Goal: Communication & Community: Answer question/provide support

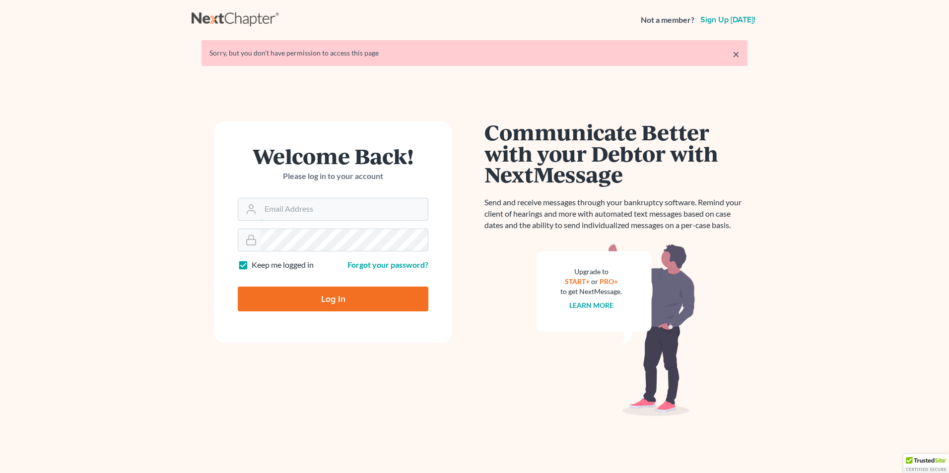
type input "[EMAIL_ADDRESS][DOMAIN_NAME]"
click at [322, 299] on input "Log In" at bounding box center [333, 299] width 191 height 25
type input "Thinking..."
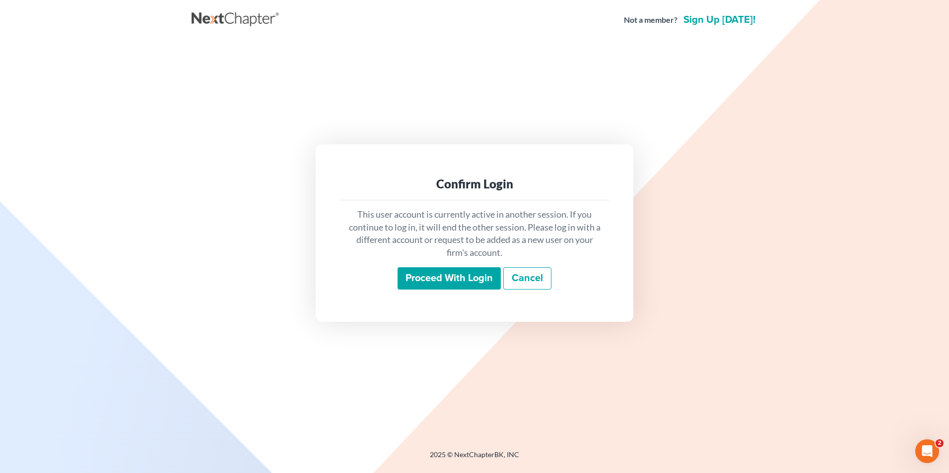
click at [458, 276] on input "Proceed with login" at bounding box center [448, 278] width 103 height 23
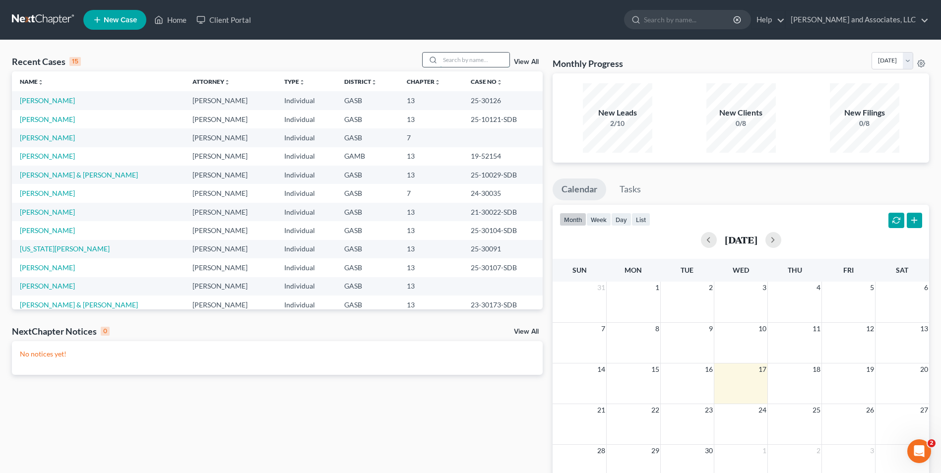
click at [454, 59] on input "search" at bounding box center [474, 60] width 69 height 14
type input "[PERSON_NAME]"
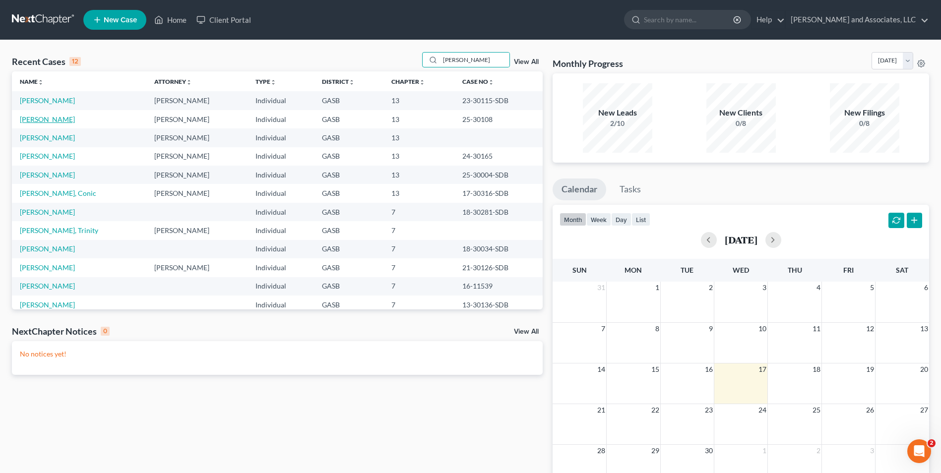
click at [56, 120] on link "[PERSON_NAME]" at bounding box center [47, 119] width 55 height 8
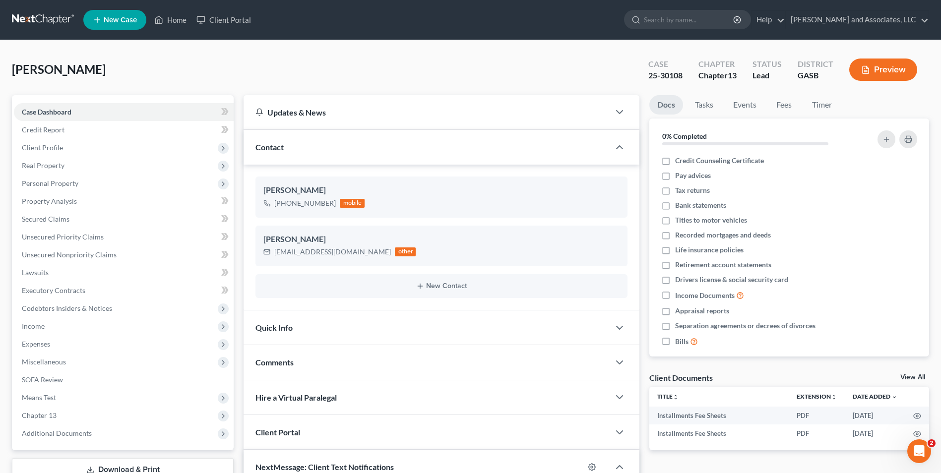
scroll to position [2070, 0]
click at [941, 34] on nav "Home New Case Client Portal [PERSON_NAME] and Associates, LLC [EMAIL_ADDRESS][D…" at bounding box center [470, 20] width 941 height 40
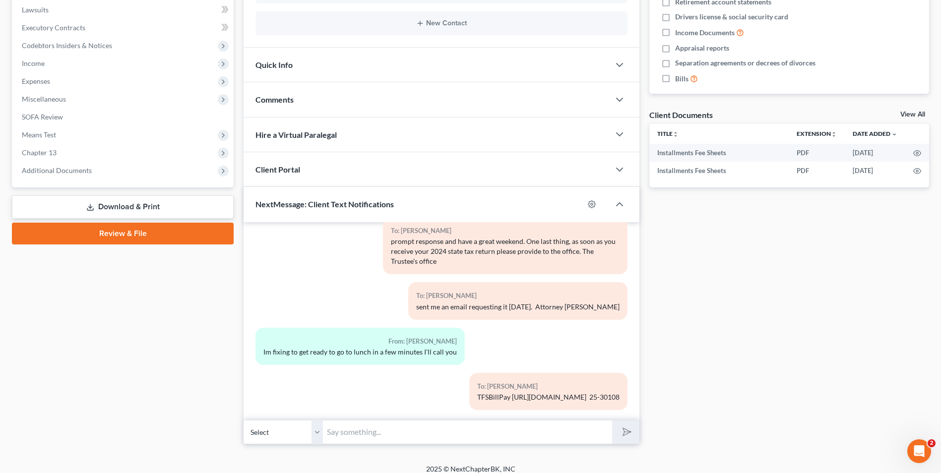
scroll to position [272, 0]
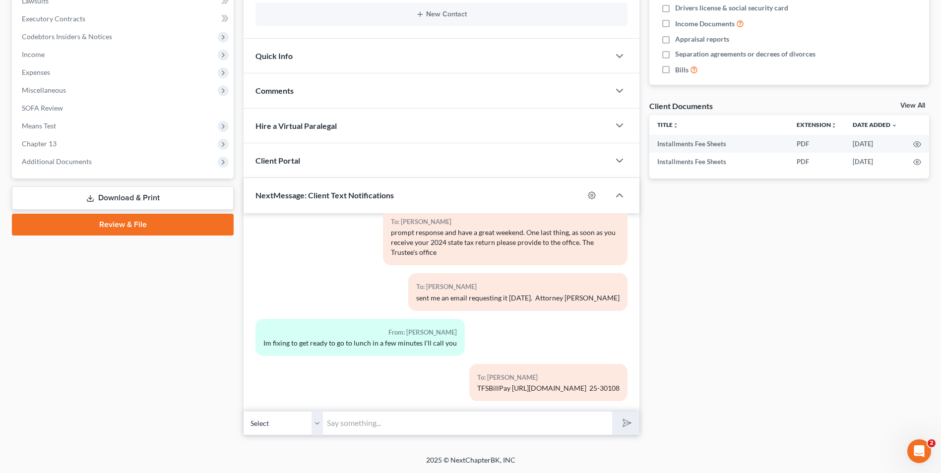
click at [367, 431] on input "text" at bounding box center [467, 423] width 289 height 24
type input "Hi [PERSON_NAME]. This is Attorney [PERSON_NAME]. The Trustee's office has advi…"
click at [621, 423] on icon "submit" at bounding box center [625, 423] width 14 height 14
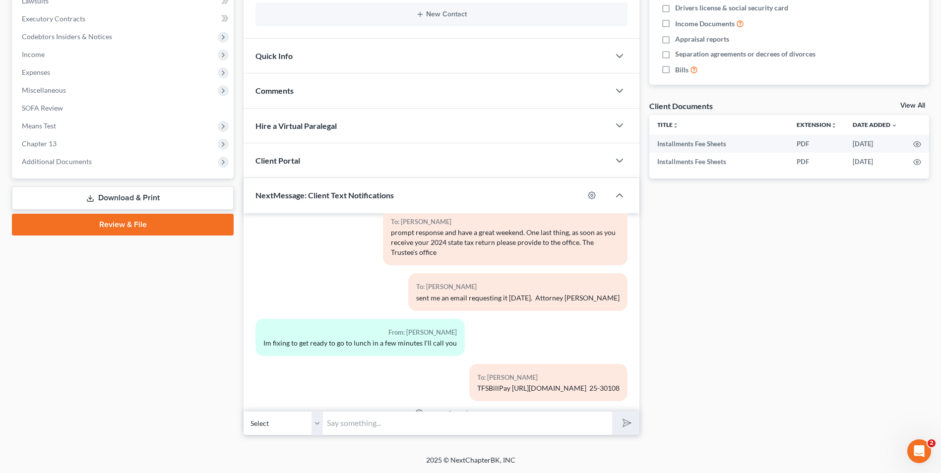
click at [426, 426] on input "text" at bounding box center [467, 423] width 289 height 24
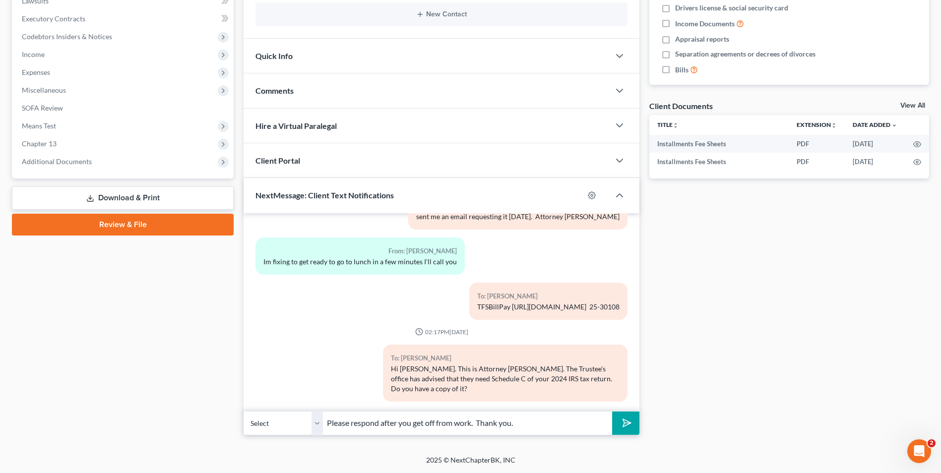
type input "Please respond after you get off from work. Thank you."
click at [618, 426] on button "submit" at bounding box center [625, 423] width 27 height 23
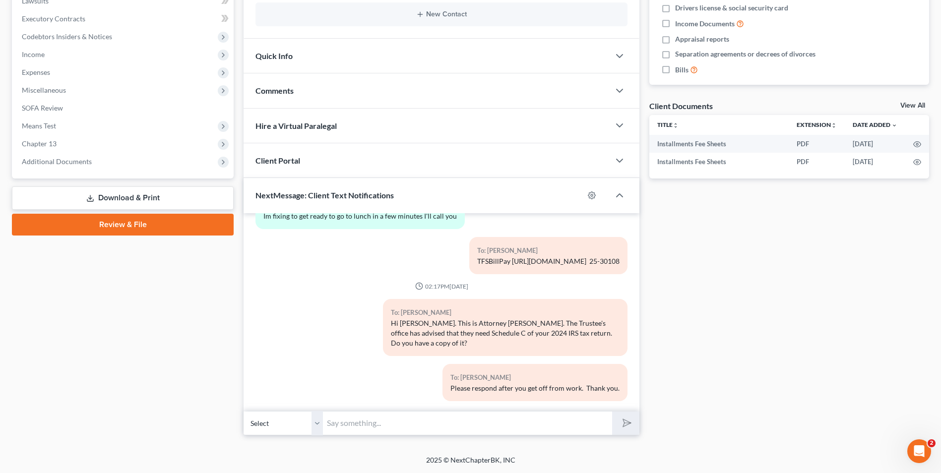
drag, startPoint x: 900, startPoint y: 340, endPoint x: 855, endPoint y: 322, distance: 47.8
click at [919, 340] on div "Docs Tasks Events Fees Timer 0% Completed Nothing here yet! Credit Counseling C…" at bounding box center [790, 129] width 290 height 612
click at [842, 322] on div "Docs Tasks Events Fees Timer 0% Completed Nothing here yet! Credit Counseling C…" at bounding box center [790, 129] width 290 height 612
click at [840, 322] on div "Docs Tasks Events Fees Timer 0% Completed Nothing here yet! Credit Counseling C…" at bounding box center [790, 129] width 290 height 612
drag, startPoint x: 855, startPoint y: 322, endPoint x: 840, endPoint y: 322, distance: 15.4
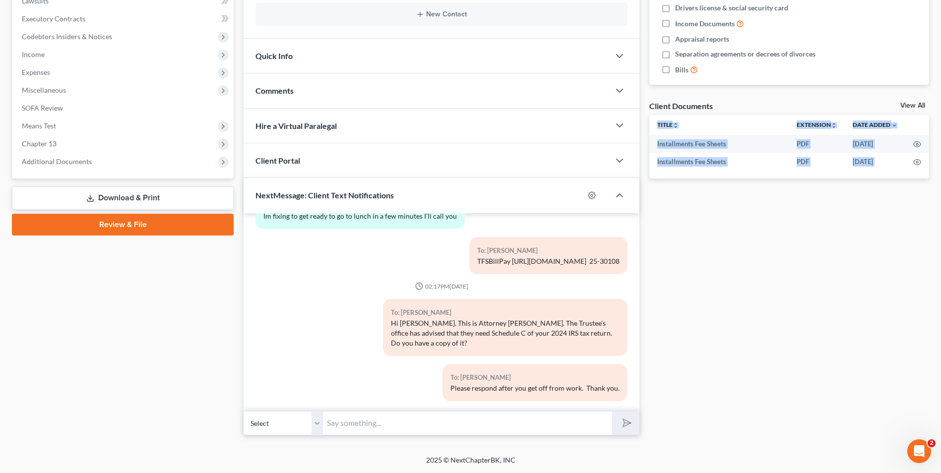
click at [840, 322] on div "Docs Tasks Events Fees Timer 0% Completed Nothing here yet! Credit Counseling C…" at bounding box center [790, 129] width 290 height 612
drag, startPoint x: 840, startPoint y: 322, endPoint x: 975, endPoint y: 311, distance: 134.9
click at [941, 311] on html "Home New Case Client Portal [PERSON_NAME] and Associates, LLC [EMAIL_ADDRESS][D…" at bounding box center [470, 100] width 941 height 745
drag, startPoint x: 975, startPoint y: 311, endPoint x: 966, endPoint y: 311, distance: 8.4
click at [941, 311] on html "Home New Case Client Portal [PERSON_NAME] and Associates, LLC [EMAIL_ADDRESS][D…" at bounding box center [470, 100] width 941 height 745
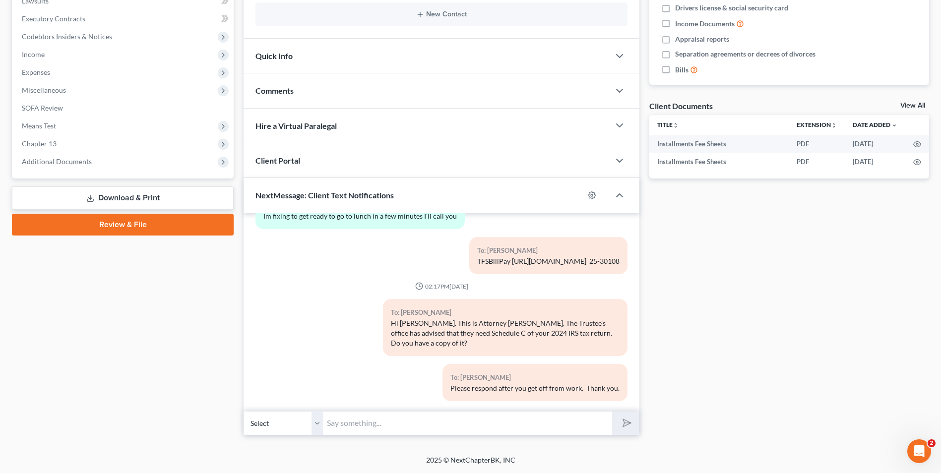
click at [941, 342] on html "Home New Case Client Portal [PERSON_NAME] and Associates, LLC [EMAIL_ADDRESS][D…" at bounding box center [470, 100] width 941 height 745
click at [618, 369] on div "To: [PERSON_NAME] Please respond after you get off from work. Thank you." at bounding box center [535, 382] width 185 height 37
drag, startPoint x: 620, startPoint y: 369, endPoint x: 595, endPoint y: 364, distance: 25.2
click at [595, 364] on div "To: [PERSON_NAME] Please respond after you get off from work. Thank you." at bounding box center [535, 382] width 185 height 37
click at [595, 372] on div "To: [PERSON_NAME]" at bounding box center [535, 377] width 169 height 11
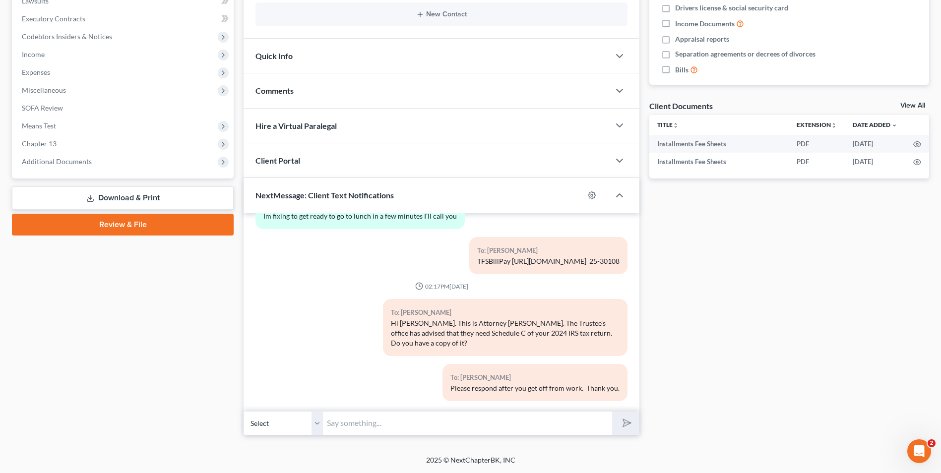
click at [0, 298] on html "Home New Case Client Portal [PERSON_NAME] and Associates, LLC [EMAIL_ADDRESS][D…" at bounding box center [470, 100] width 941 height 745
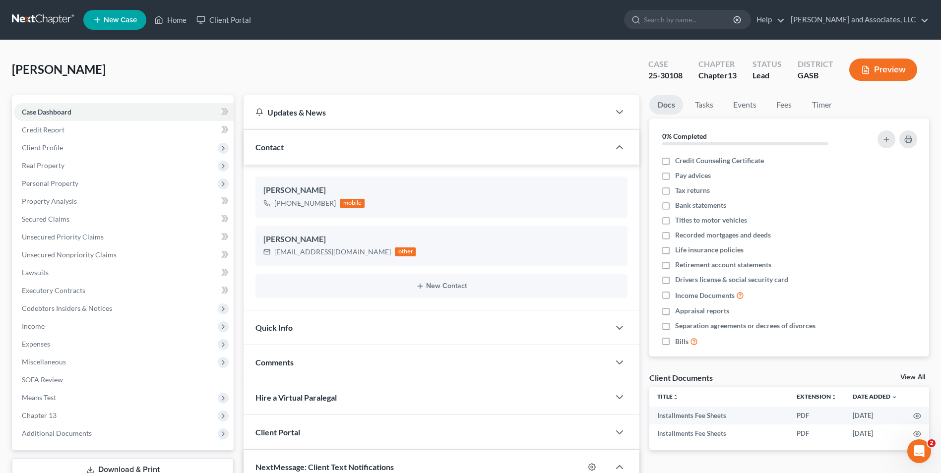
click at [0, 312] on html "Home New Case Client Portal [PERSON_NAME] and Associates, LLC [EMAIL_ADDRESS][D…" at bounding box center [470, 372] width 941 height 745
drag, startPoint x: 896, startPoint y: 99, endPoint x: 959, endPoint y: 53, distance: 78.0
click at [180, 23] on link "Home" at bounding box center [170, 20] width 42 height 18
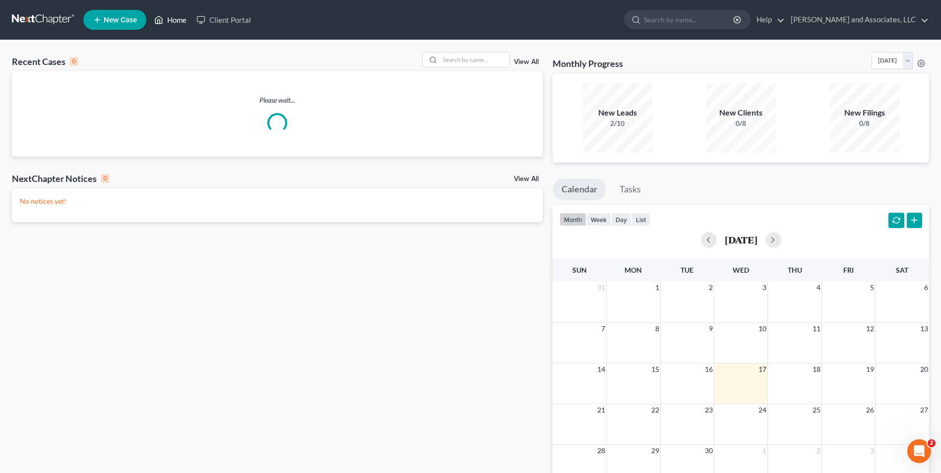
click at [179, 21] on link "Home" at bounding box center [170, 20] width 42 height 18
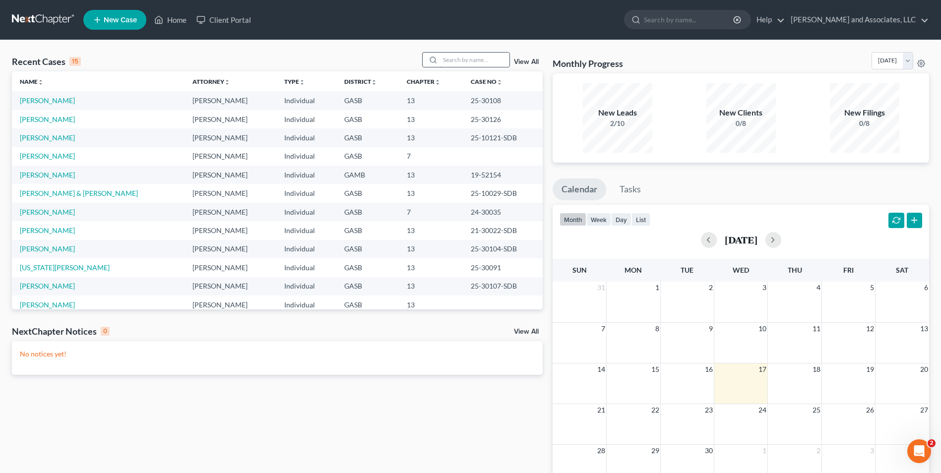
click at [443, 64] on input "search" at bounding box center [474, 60] width 69 height 14
type input "hill"
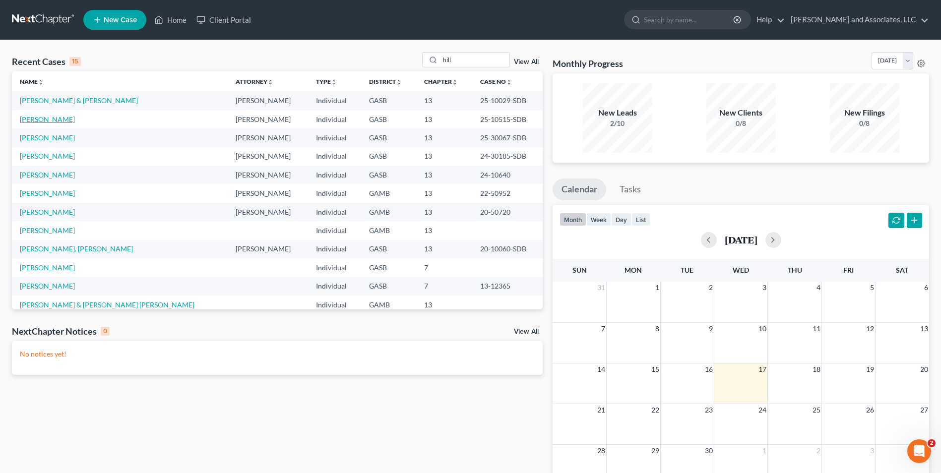
click at [41, 118] on link "[PERSON_NAME]" at bounding box center [47, 119] width 55 height 8
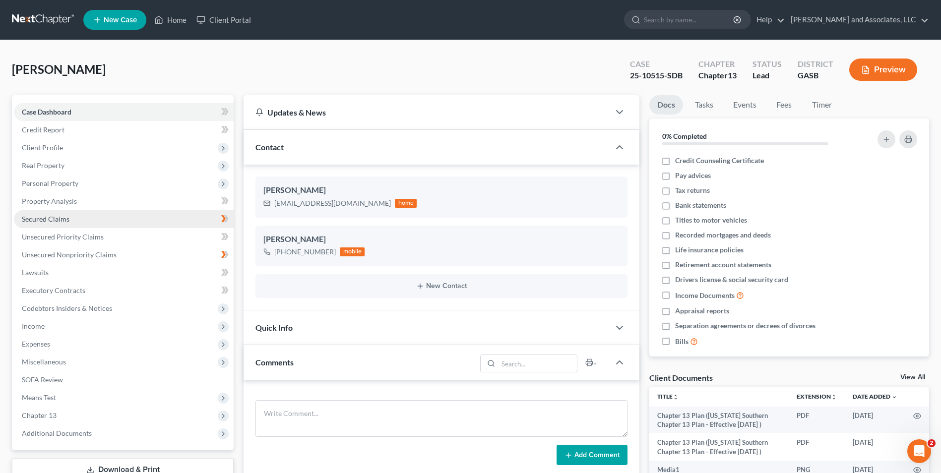
click at [54, 219] on span "Secured Claims" at bounding box center [46, 219] width 48 height 8
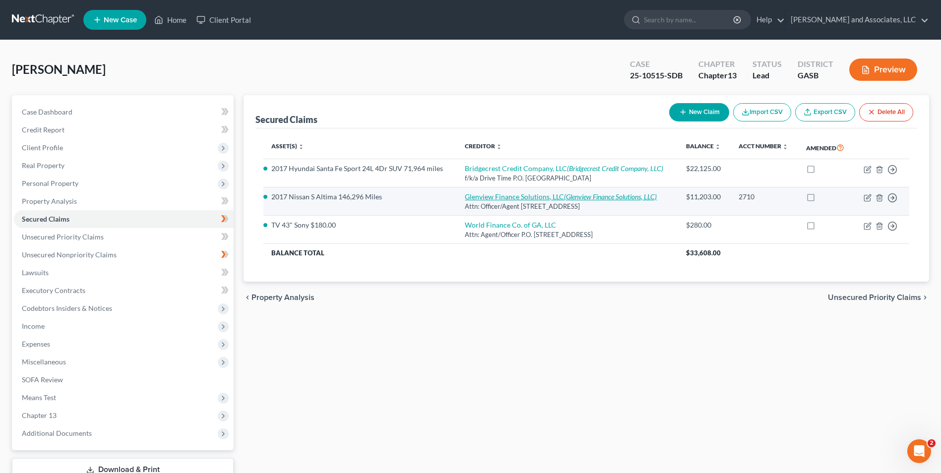
click at [503, 195] on link "Glenview Finance Solutions, LLC (Glenview Finance Solutions, LLC)" at bounding box center [561, 197] width 192 height 8
select select "28"
select select "0"
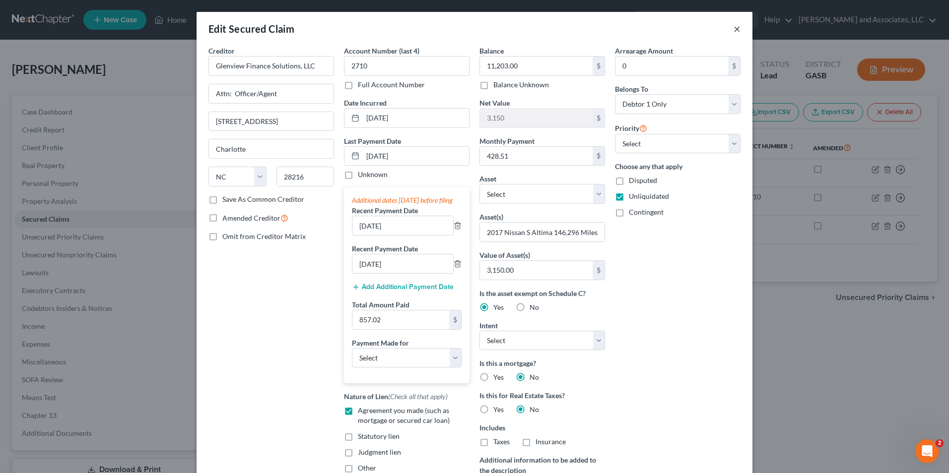
click at [733, 26] on button "×" at bounding box center [736, 29] width 7 height 12
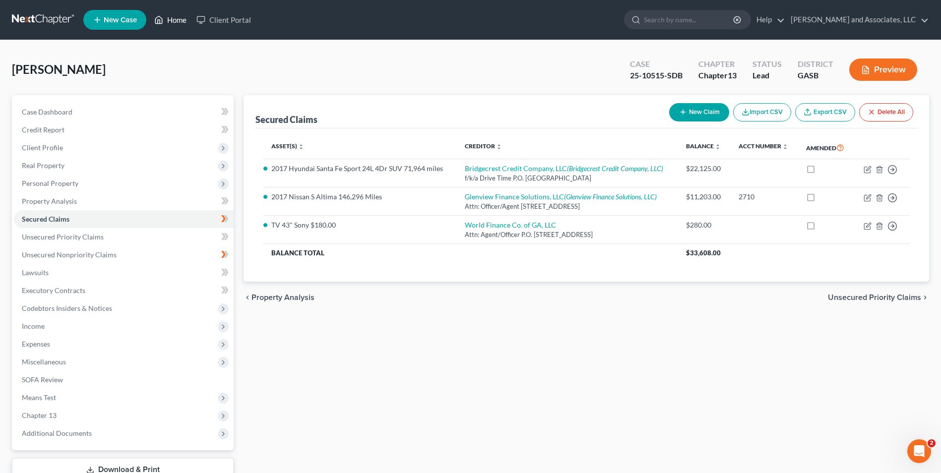
click at [172, 20] on link "Home" at bounding box center [170, 20] width 42 height 18
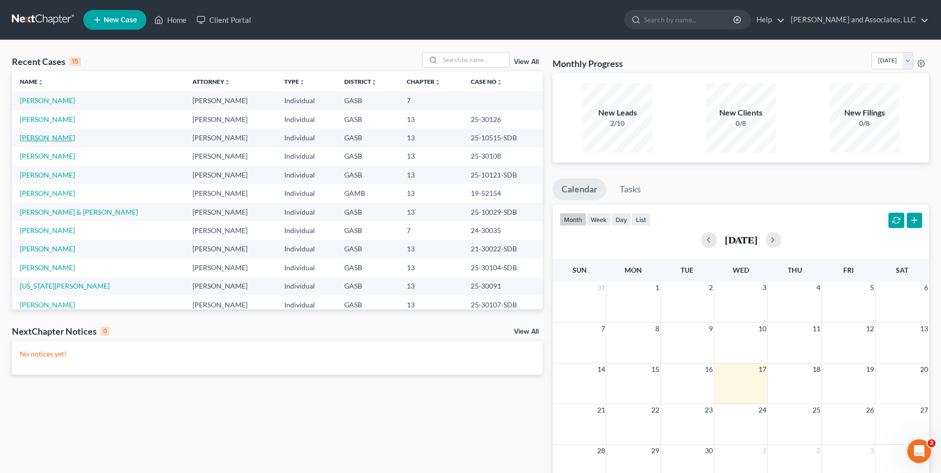
click at [47, 138] on link "[PERSON_NAME]" at bounding box center [47, 137] width 55 height 8
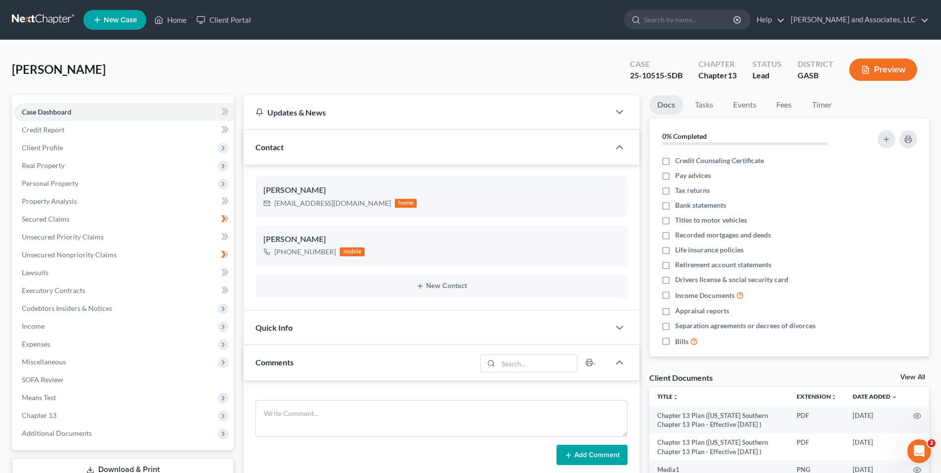
scroll to position [2961, 0]
click at [54, 220] on span "Secured Claims" at bounding box center [46, 219] width 48 height 8
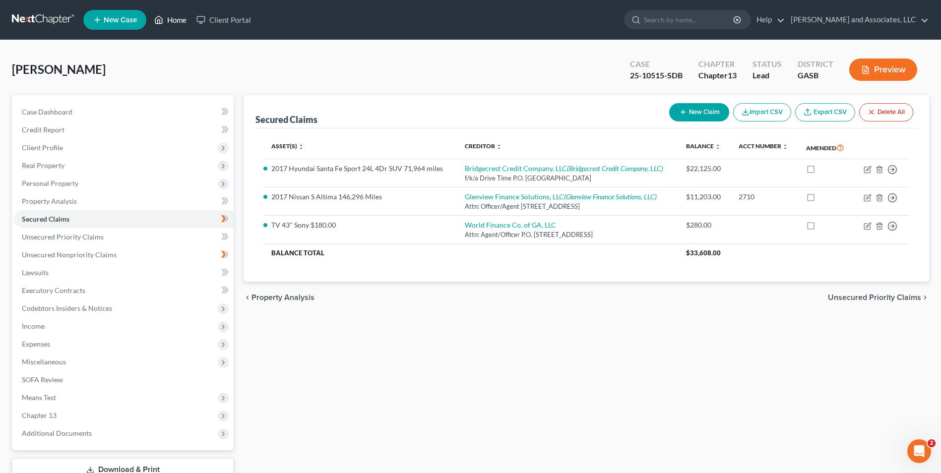
click at [174, 20] on link "Home" at bounding box center [170, 20] width 42 height 18
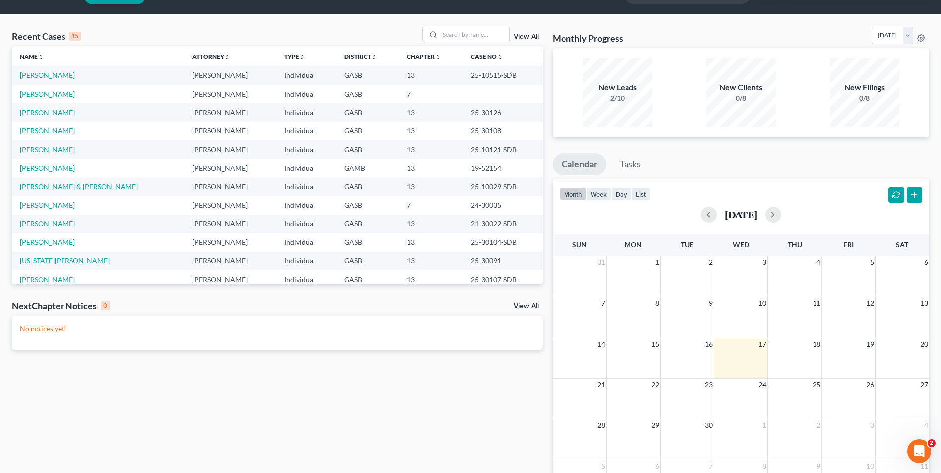
scroll to position [26, 0]
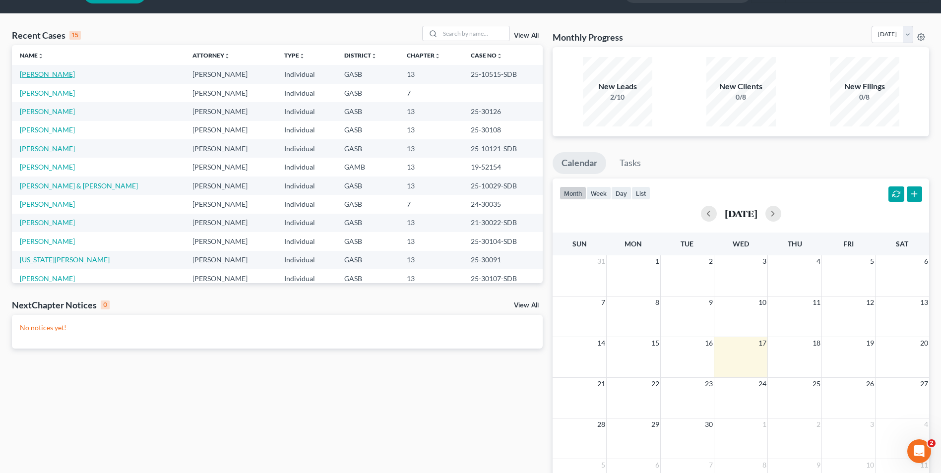
click at [49, 73] on link "[PERSON_NAME]" at bounding box center [47, 74] width 55 height 8
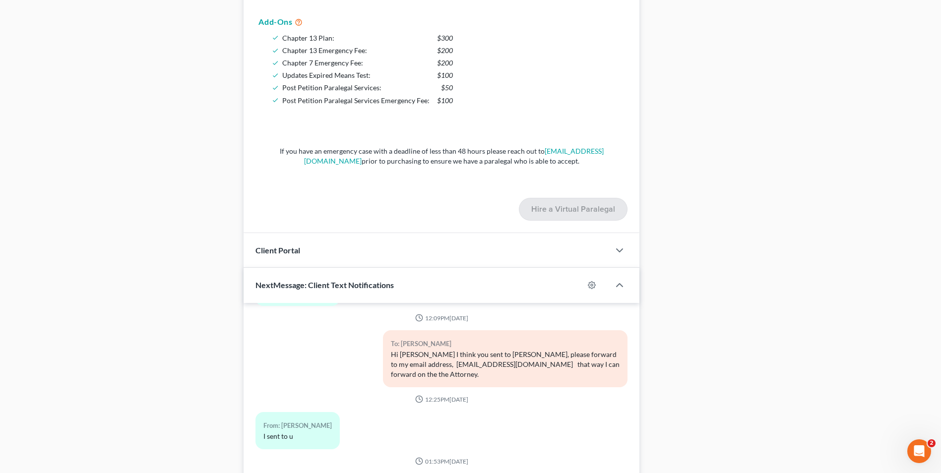
scroll to position [824, 0]
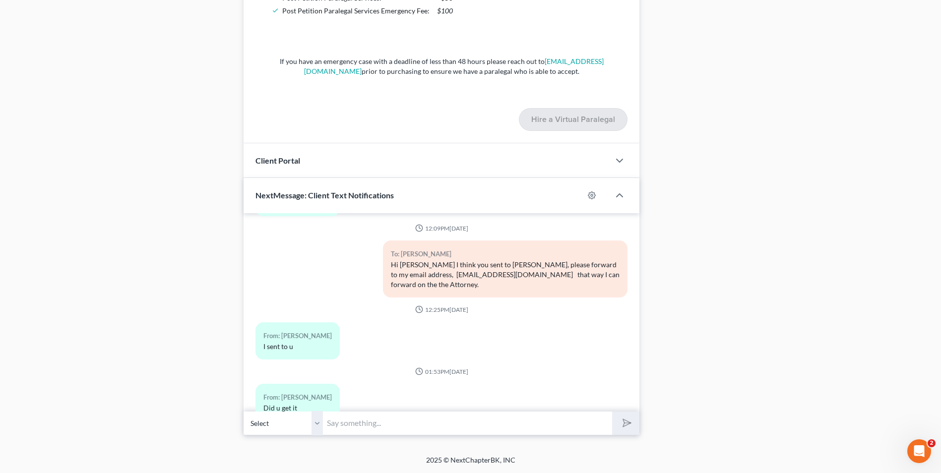
click at [329, 424] on input "text" at bounding box center [467, 423] width 289 height 24
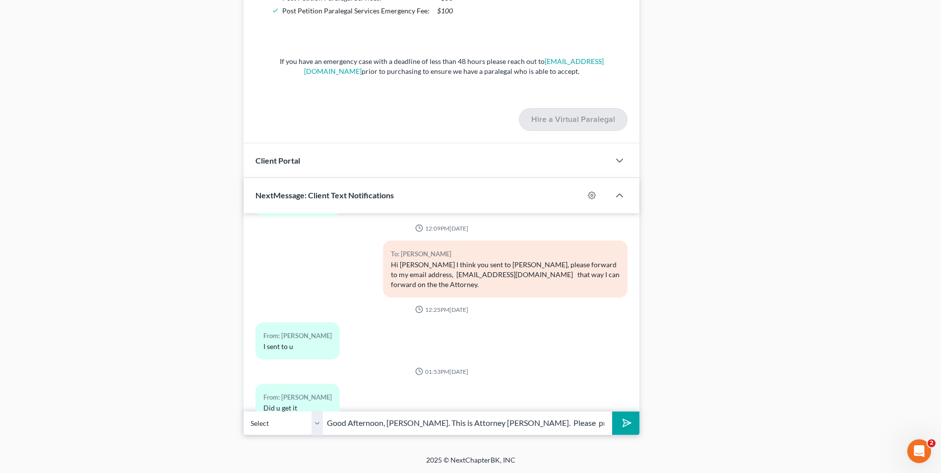
click at [598, 421] on input "Good Afternoon, [PERSON_NAME]. This is Attorney [PERSON_NAME]. Please provide a…" at bounding box center [467, 423] width 289 height 24
click at [609, 424] on input "Good Afternoon, [PERSON_NAME]. This is Attorney [PERSON_NAME]. Please provide a…" at bounding box center [467, 423] width 289 height 24
type input "Good Afternoon, [PERSON_NAME]. This is Attorney [PERSON_NAME]. Please provide a…"
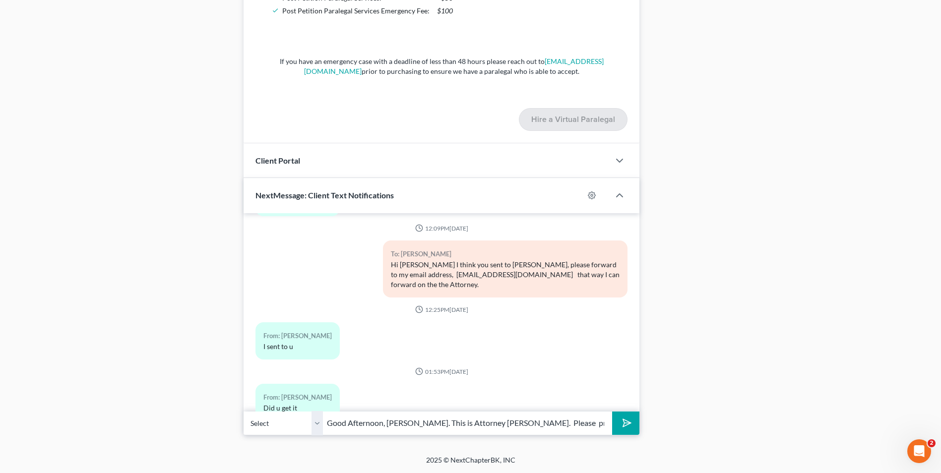
click at [621, 422] on icon "submit" at bounding box center [625, 423] width 14 height 14
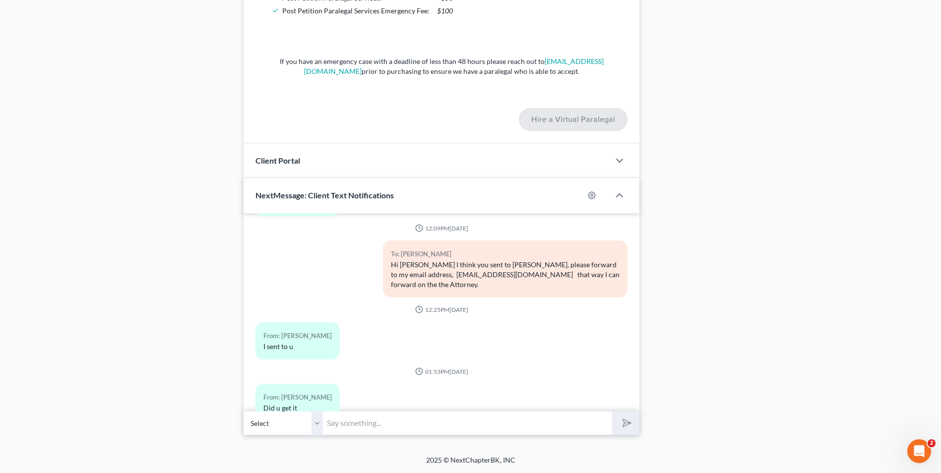
click at [505, 424] on input "text" at bounding box center [467, 423] width 289 height 24
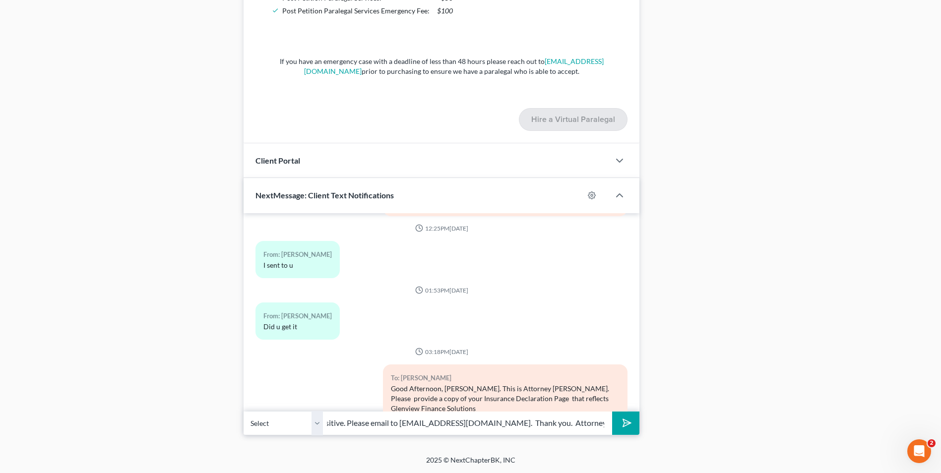
scroll to position [0, 231]
type input "LLC as the lien holder on the 2017 Nissan S Altima. This is time sensitive. Ple…"
click at [623, 422] on icon "submit" at bounding box center [625, 423] width 14 height 14
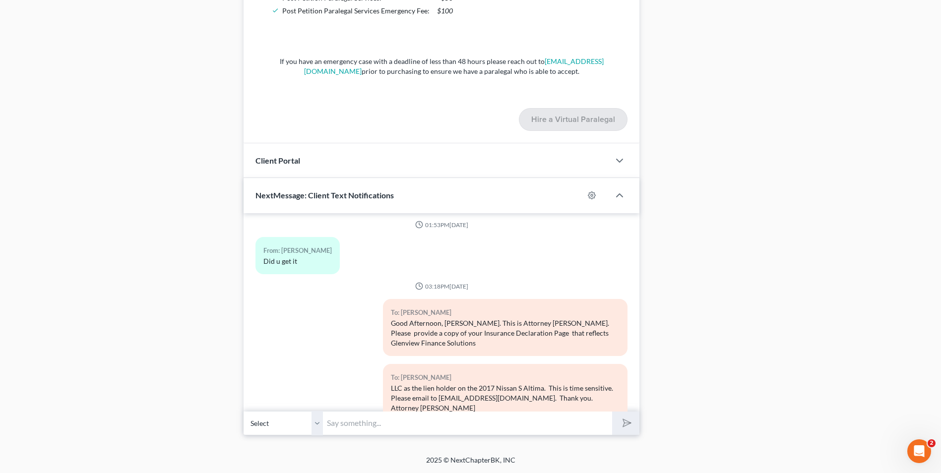
click at [367, 426] on input "text" at bounding box center [467, 423] width 289 height 24
click at [552, 431] on input "text" at bounding box center [467, 423] width 289 height 24
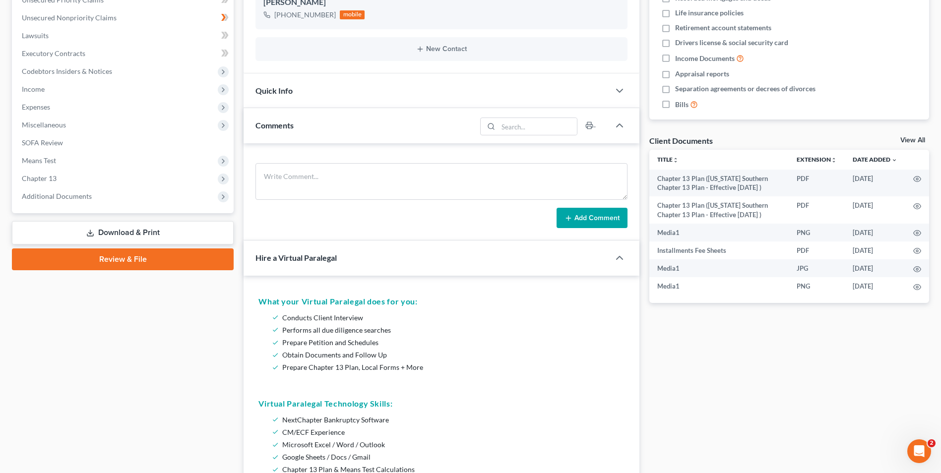
scroll to position [0, 0]
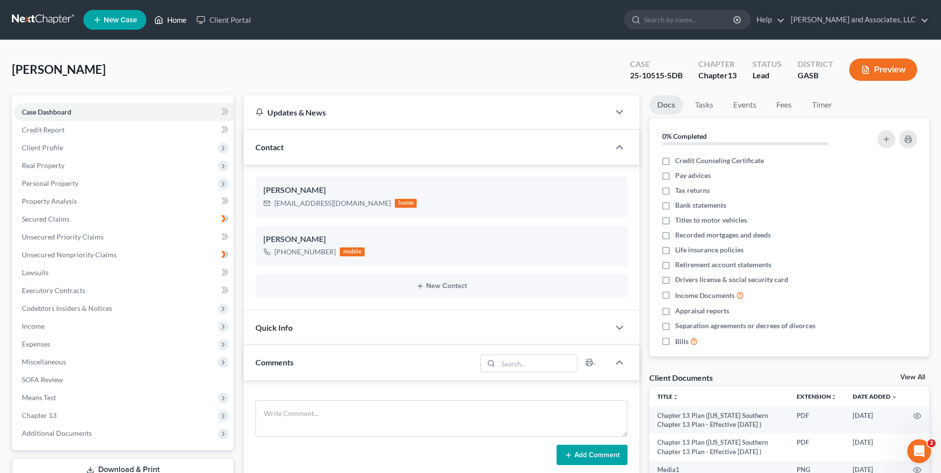
click at [175, 19] on link "Home" at bounding box center [170, 20] width 42 height 18
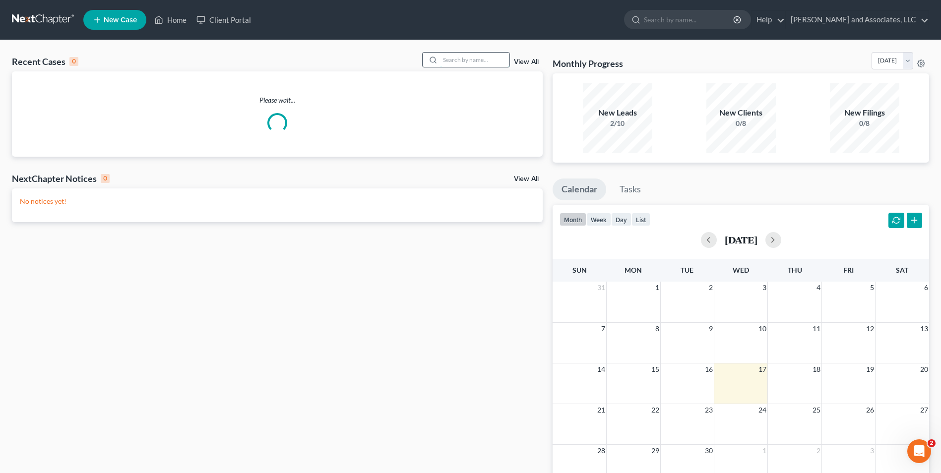
click at [465, 64] on input "search" at bounding box center [474, 60] width 69 height 14
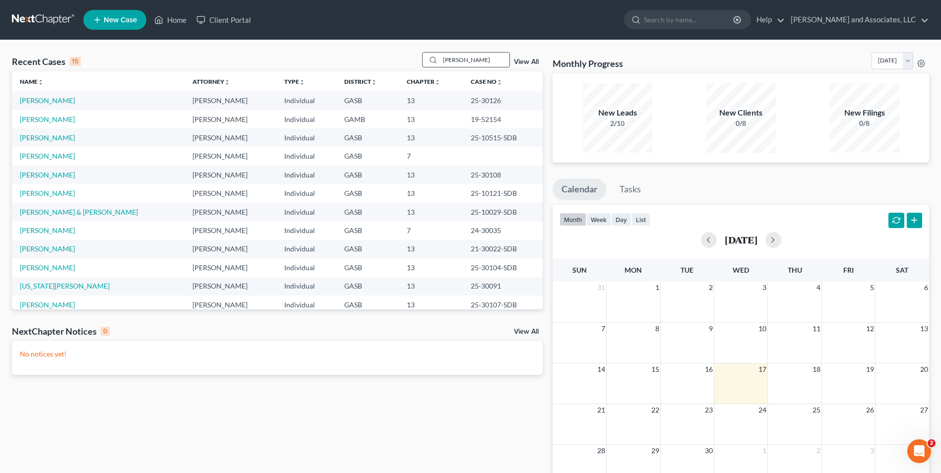
type input "[PERSON_NAME]"
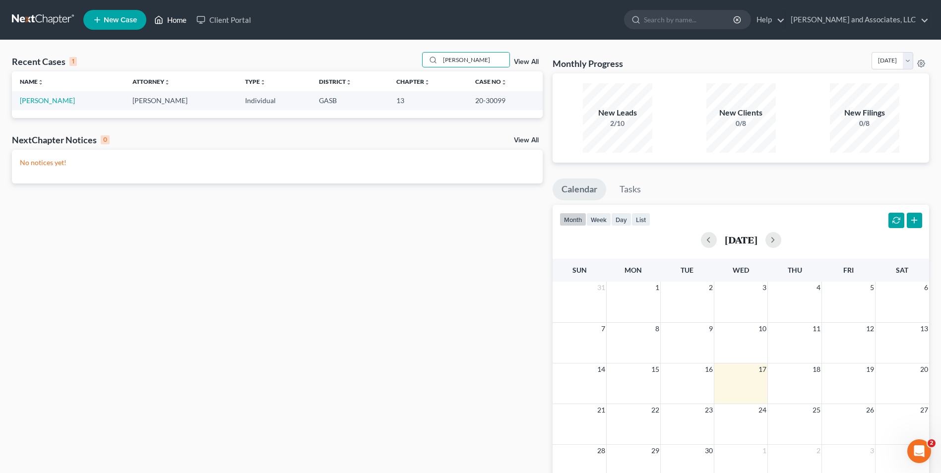
click at [174, 18] on link "Home" at bounding box center [170, 20] width 42 height 18
